Goal: Find specific page/section: Find specific page/section

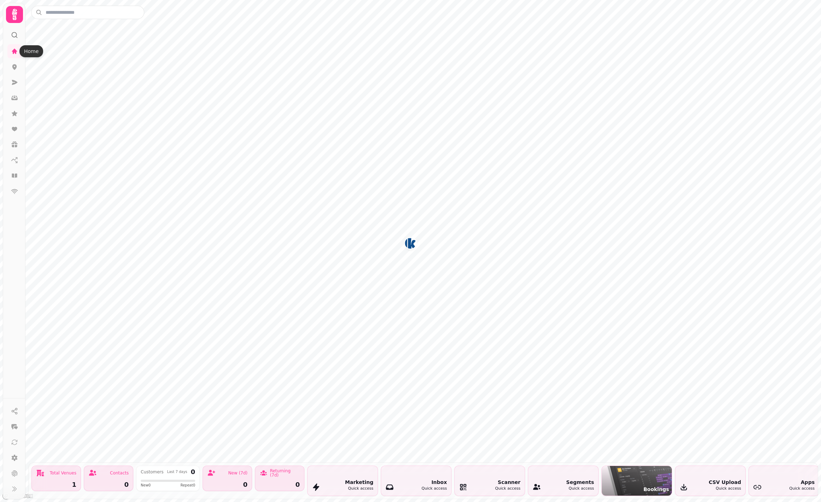
click at [15, 15] on icon at bounding box center [14, 14] width 5 height 11
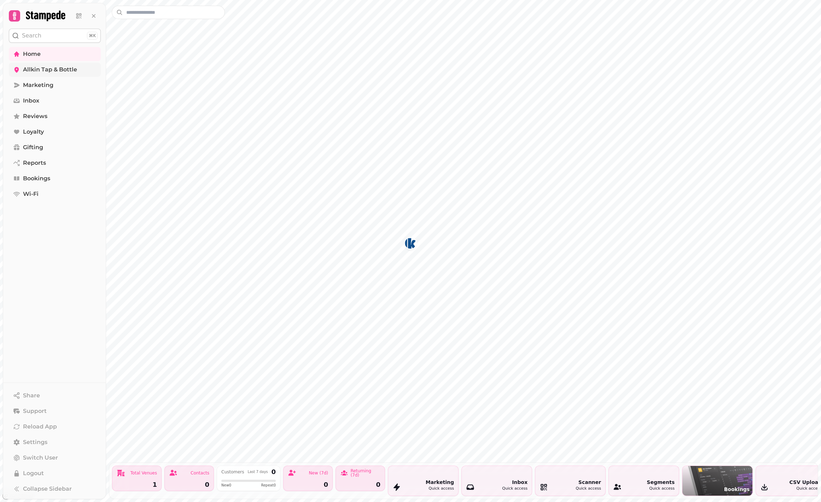
click at [59, 67] on span "Allkin Tap & Bottle" at bounding box center [50, 69] width 54 height 8
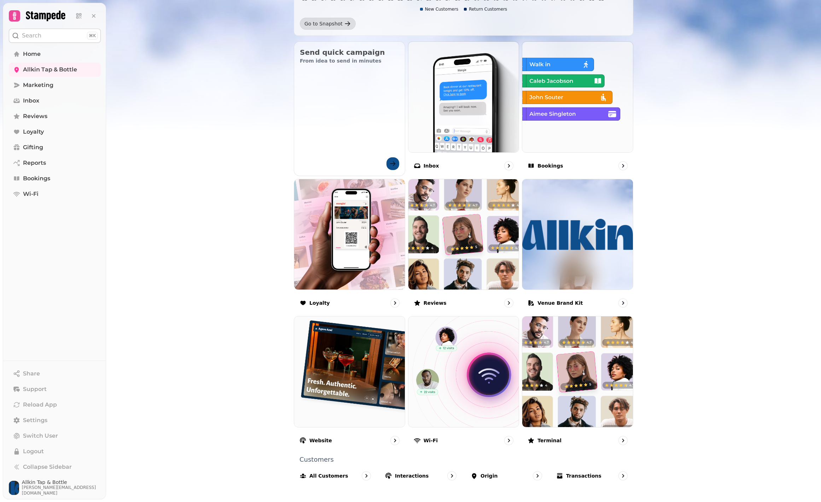
scroll to position [216, 0]
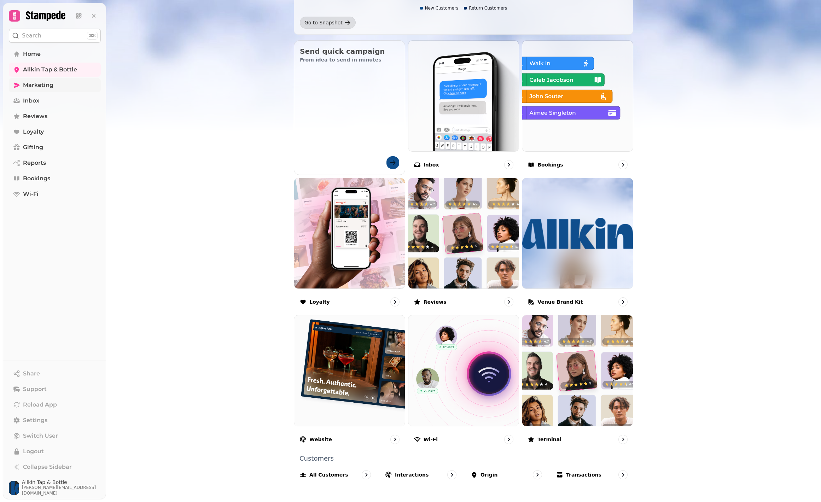
click at [49, 85] on span "Marketing" at bounding box center [38, 85] width 30 height 8
